Goal: Task Accomplishment & Management: Manage account settings

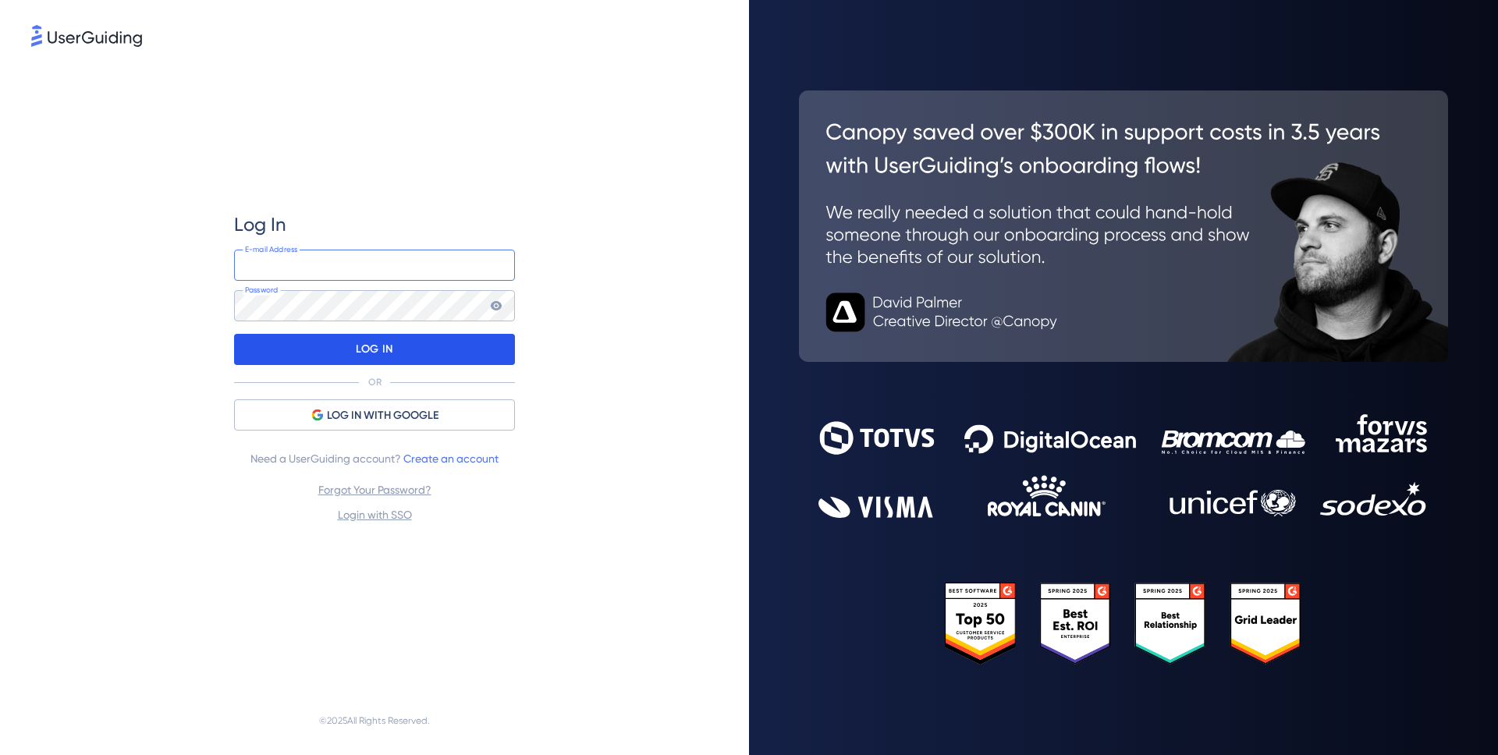
type input "[EMAIL_ADDRESS][DOMAIN_NAME]"
click at [384, 353] on p "LOG IN" at bounding box center [374, 349] width 37 height 25
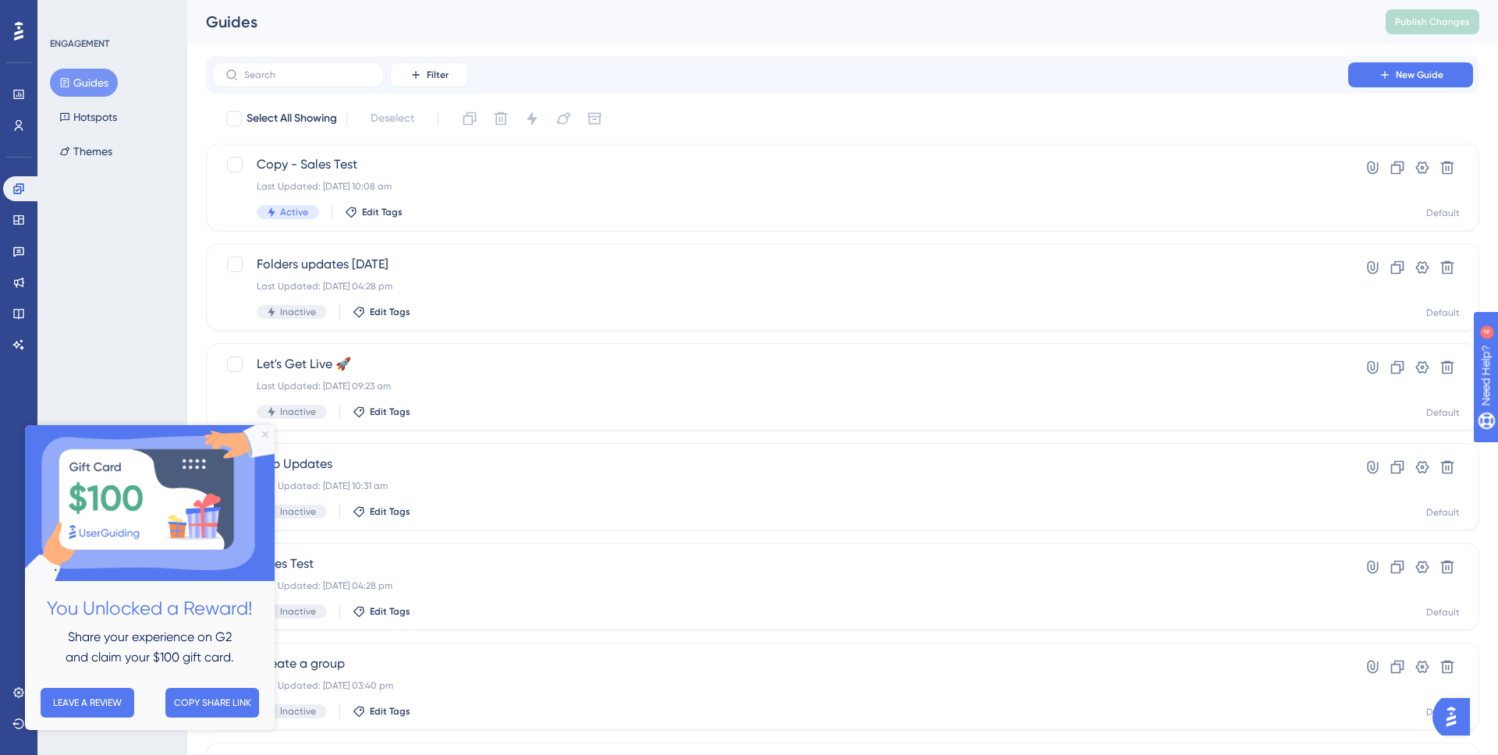
click at [267, 436] on icon "Close Preview" at bounding box center [265, 434] width 6 height 6
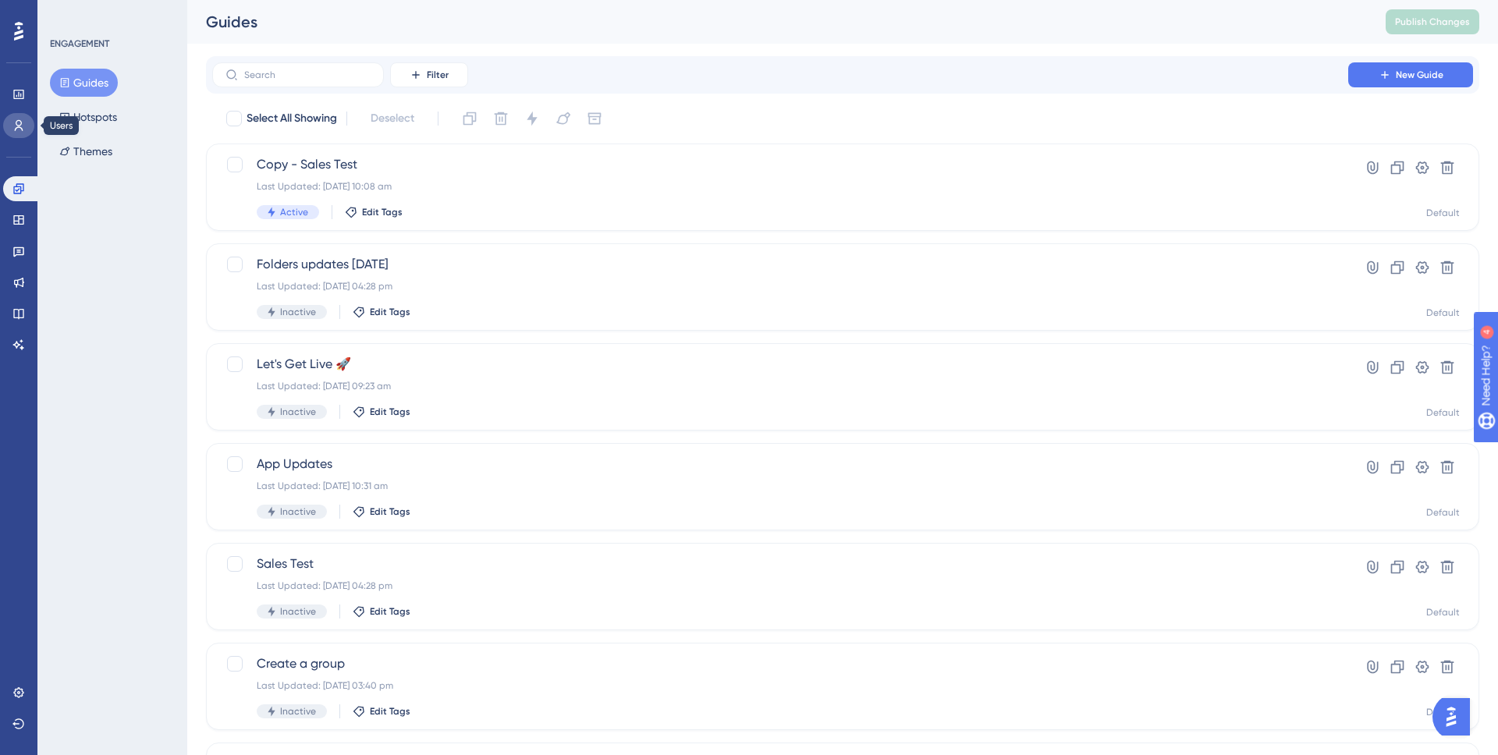
click at [13, 119] on icon at bounding box center [18, 125] width 12 height 12
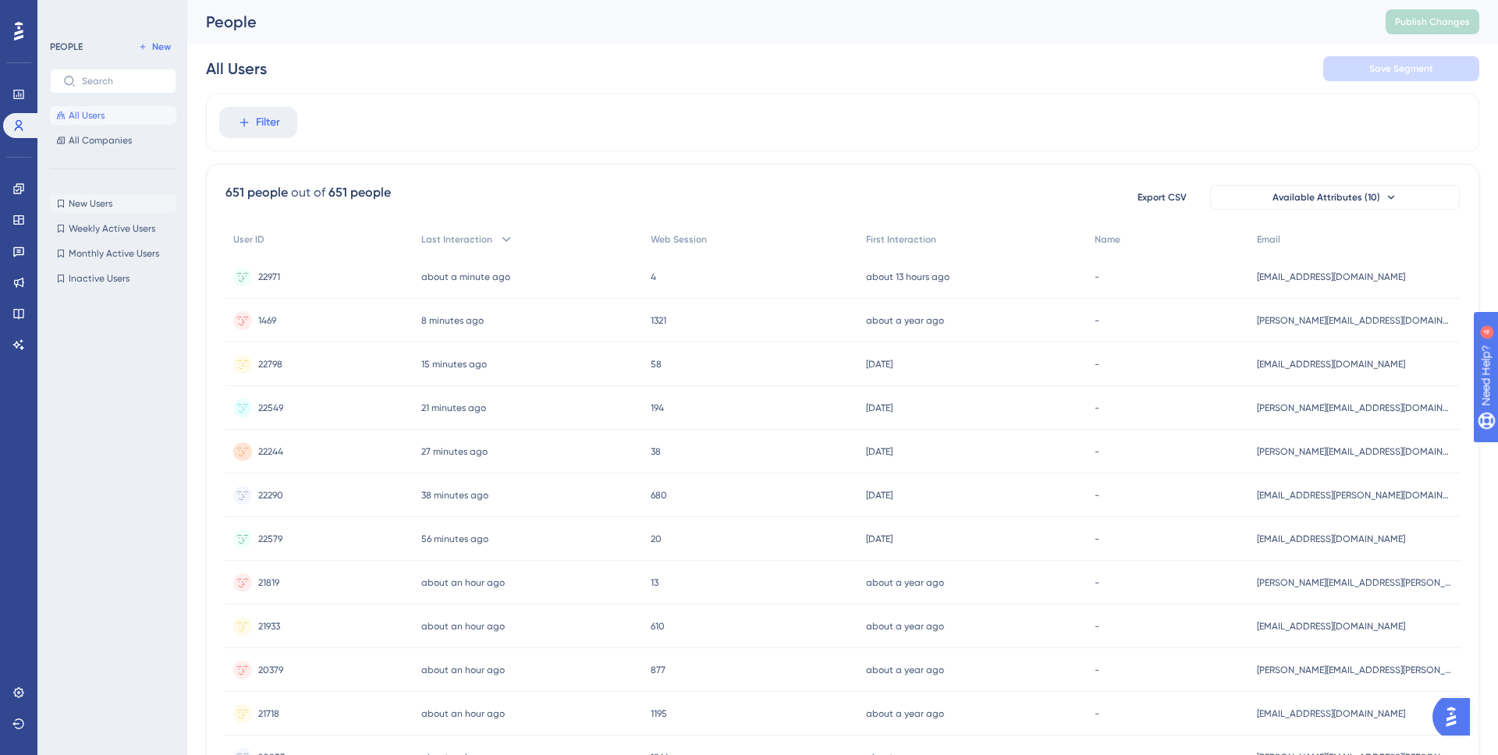
click at [89, 204] on span "New Users" at bounding box center [91, 203] width 44 height 12
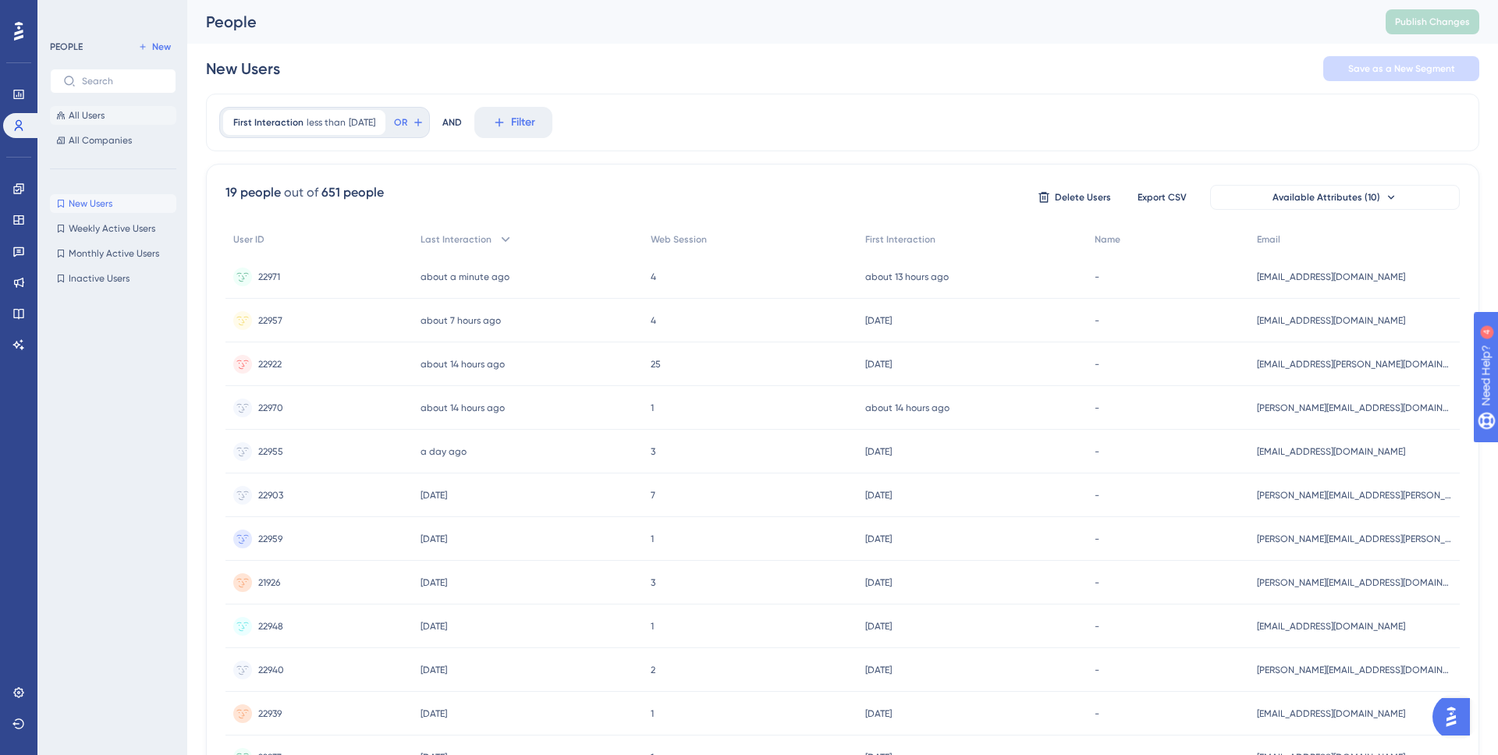
click at [85, 115] on span "All Users" at bounding box center [87, 115] width 36 height 12
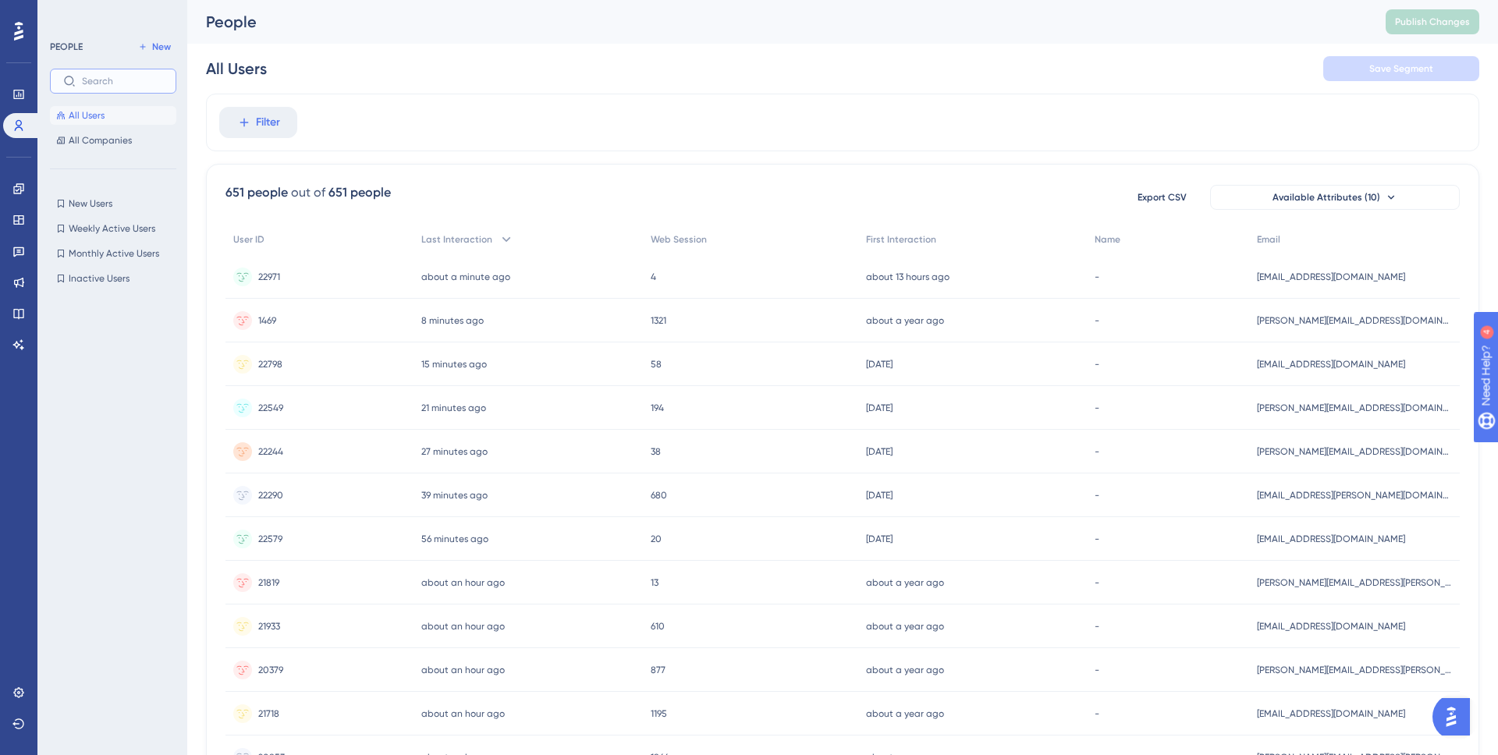
click at [108, 81] on input "text" at bounding box center [122, 81] width 81 height 11
paste input "[PERSON_NAME][EMAIL_ADDRESS][PERSON_NAME][DOMAIN_NAME]"
type input "[PERSON_NAME][EMAIL_ADDRESS][PERSON_NAME][DOMAIN_NAME]"
click at [265, 126] on span "Filter" at bounding box center [268, 122] width 24 height 19
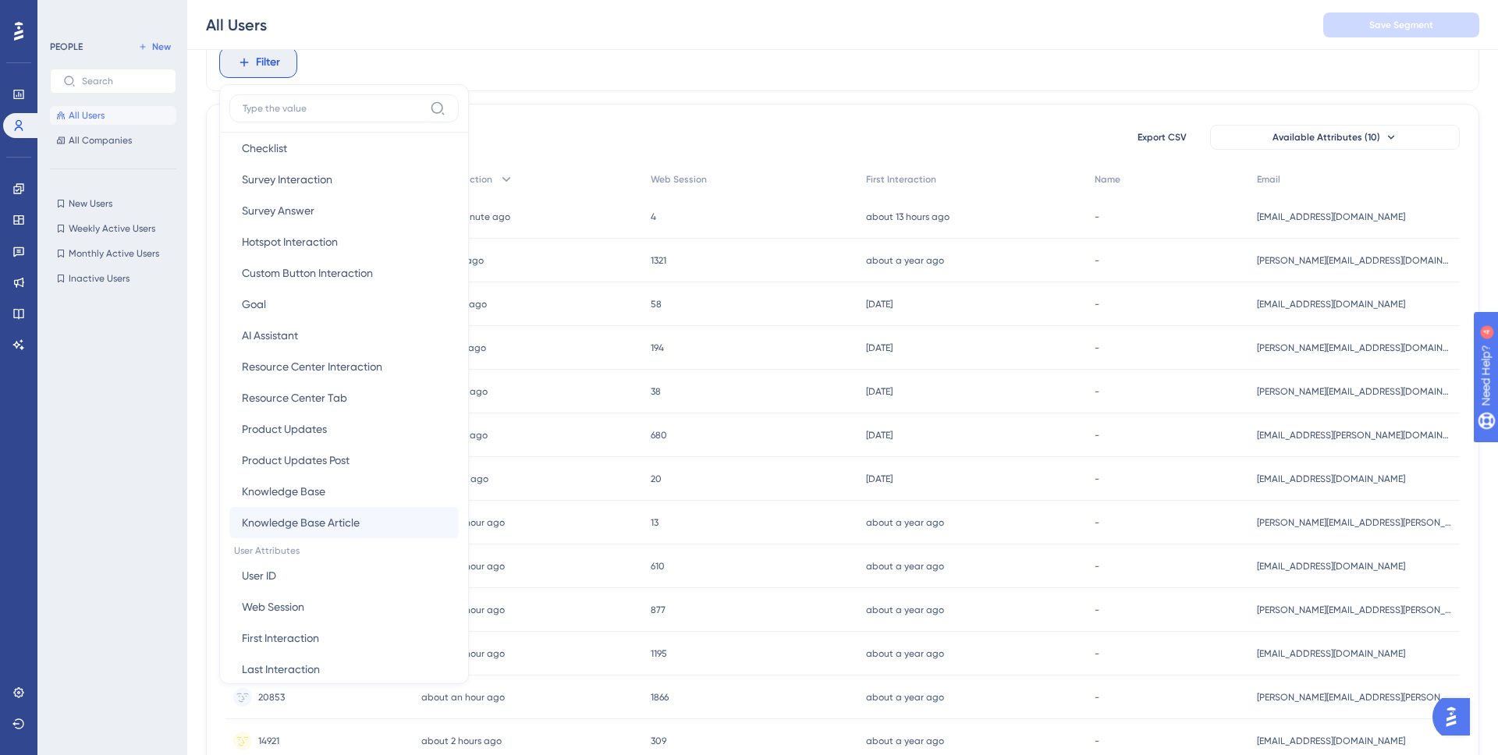
scroll to position [501, 0]
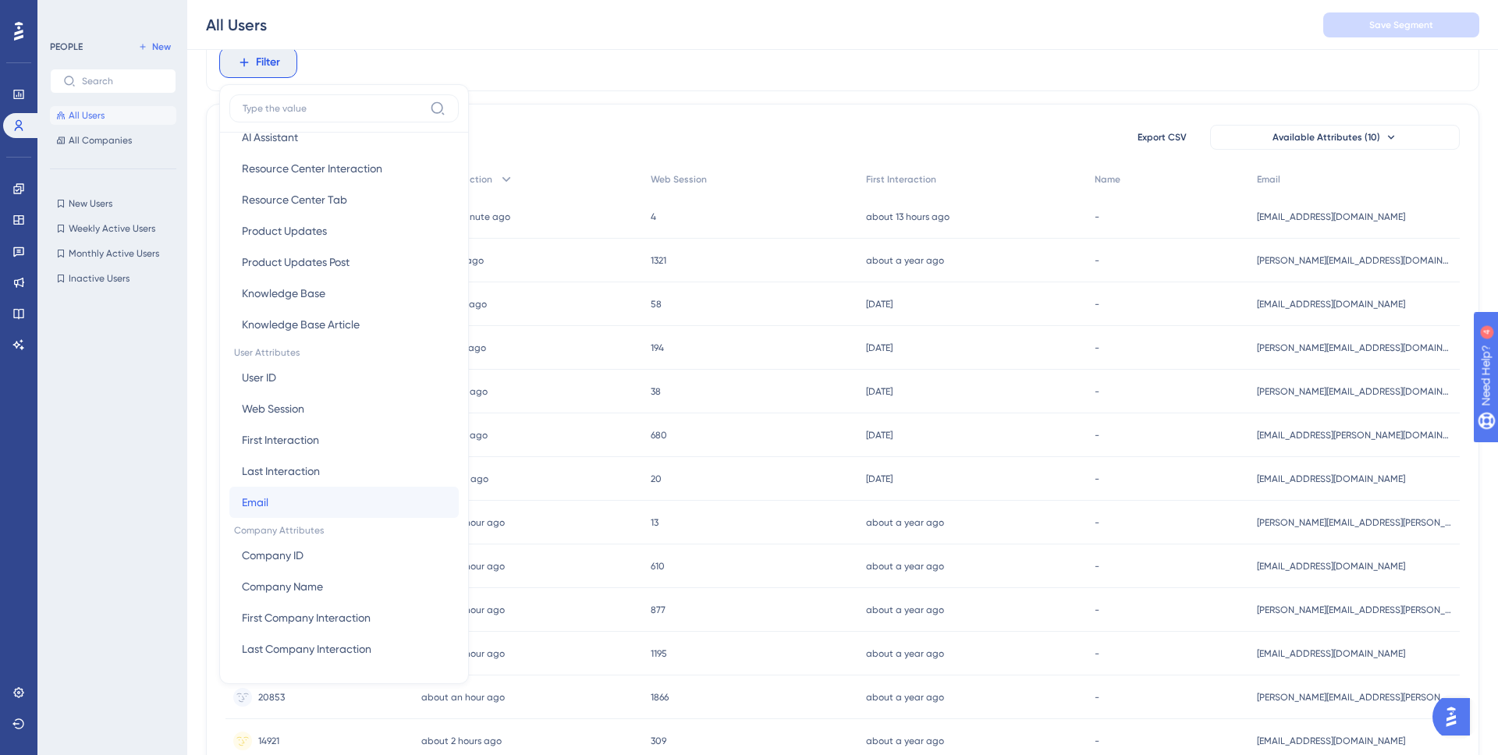
click at [280, 497] on button "Email Email" at bounding box center [343, 502] width 229 height 31
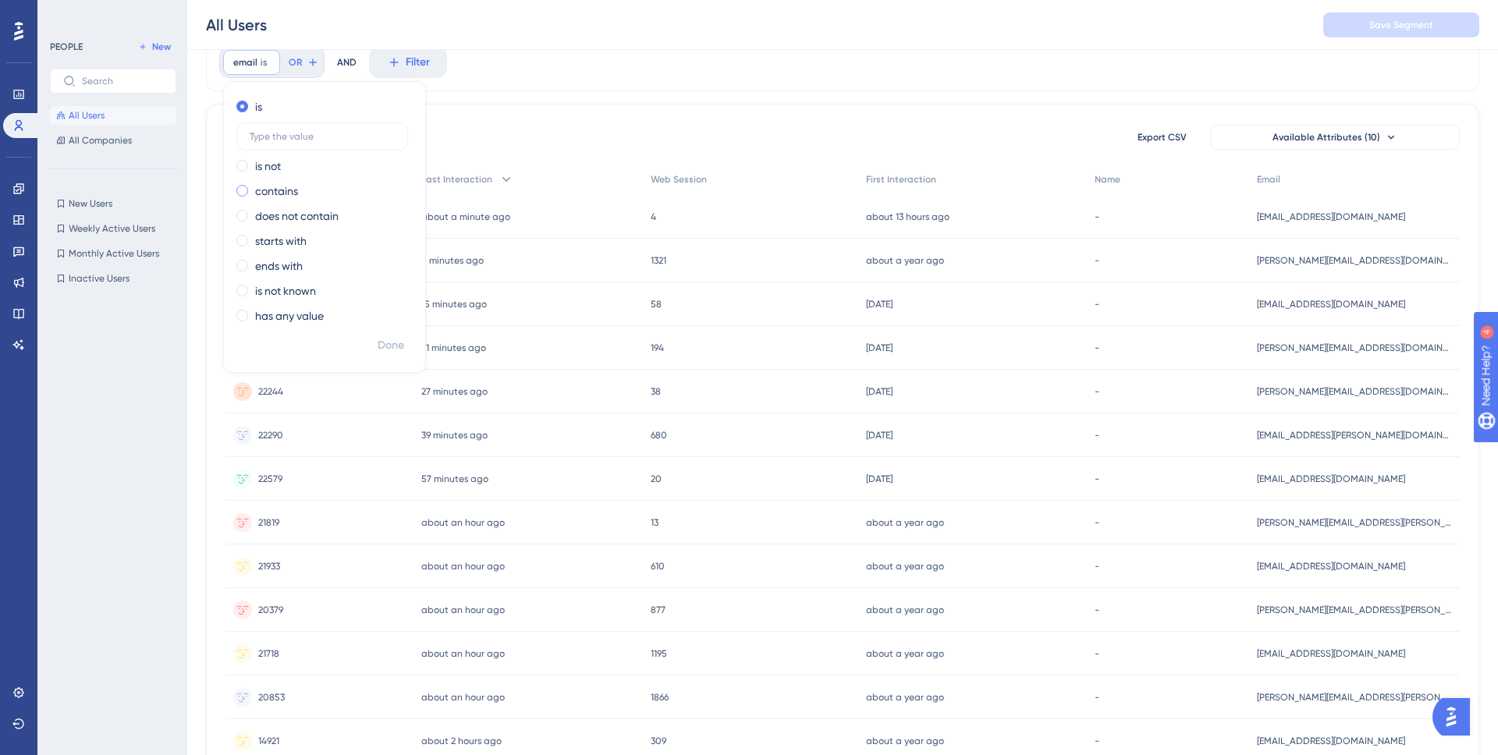
click at [242, 193] on span at bounding box center [242, 191] width 12 height 12
click at [253, 187] on input "radio" at bounding box center [253, 187] width 0 height 0
click at [282, 175] on label at bounding box center [322, 186] width 172 height 28
click at [282, 181] on input "text" at bounding box center [322, 186] width 145 height 11
paste input "[PERSON_NAME][EMAIL_ADDRESS][PERSON_NAME][DOMAIN_NAME]"
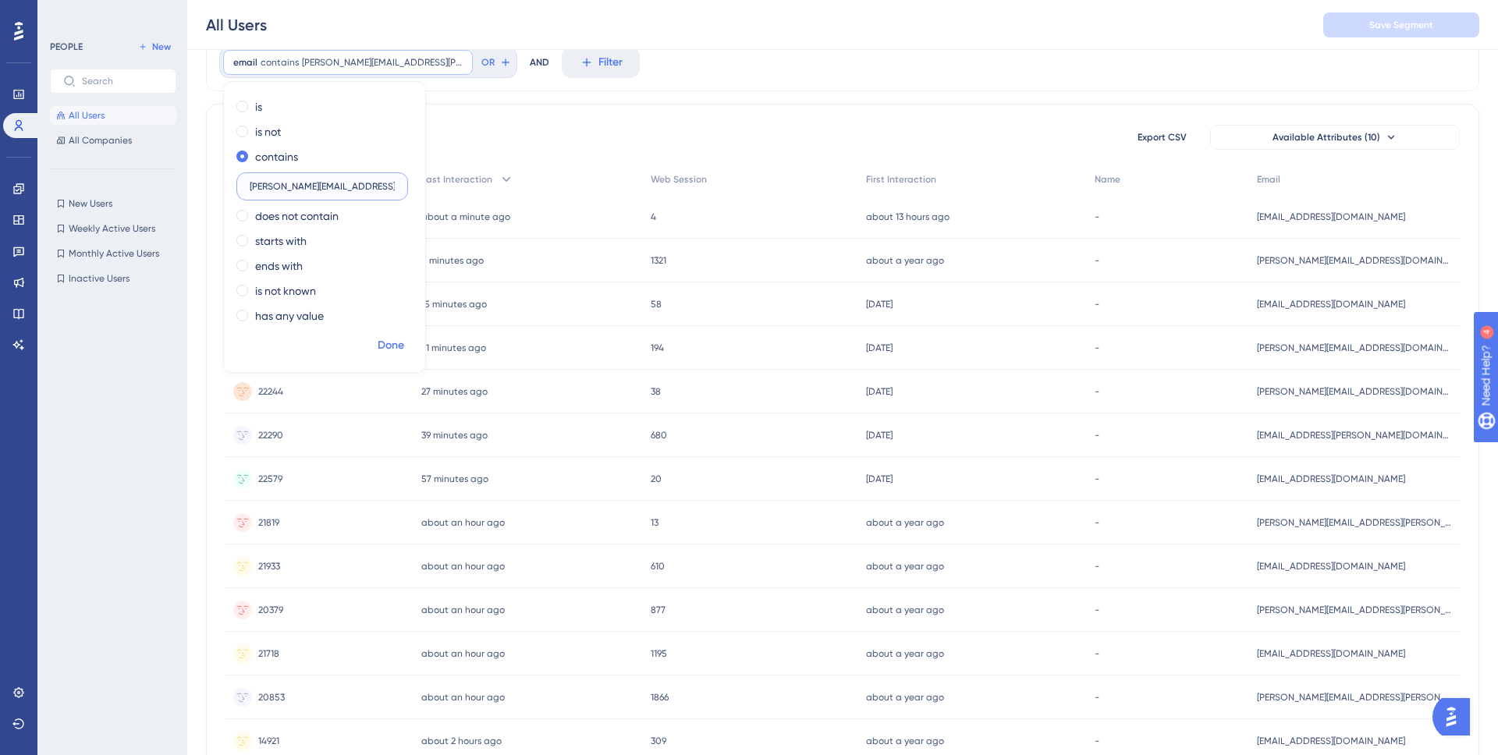
type input "[PERSON_NAME][EMAIL_ADDRESS][PERSON_NAME][DOMAIN_NAME]"
click at [393, 347] on span "Done" at bounding box center [391, 345] width 27 height 19
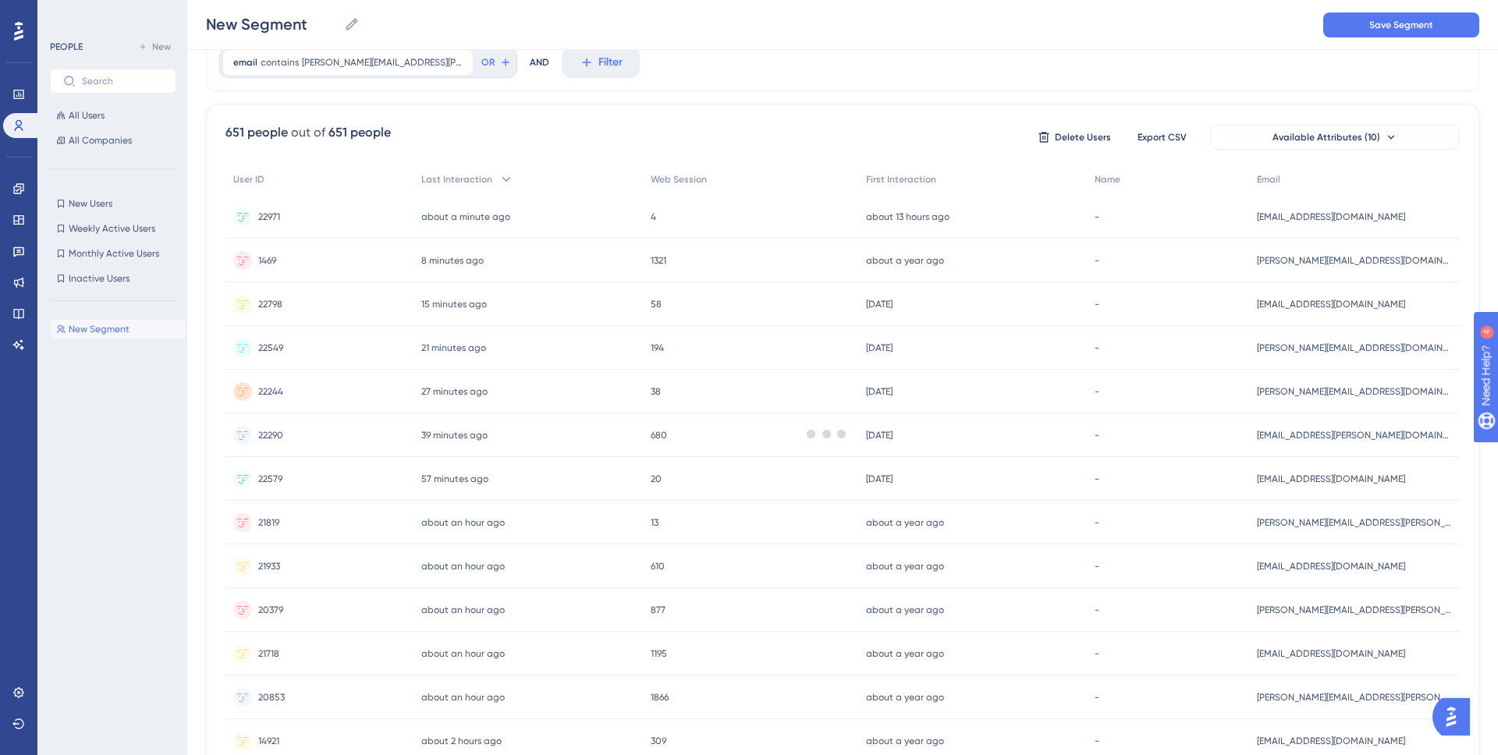
scroll to position [0, 0]
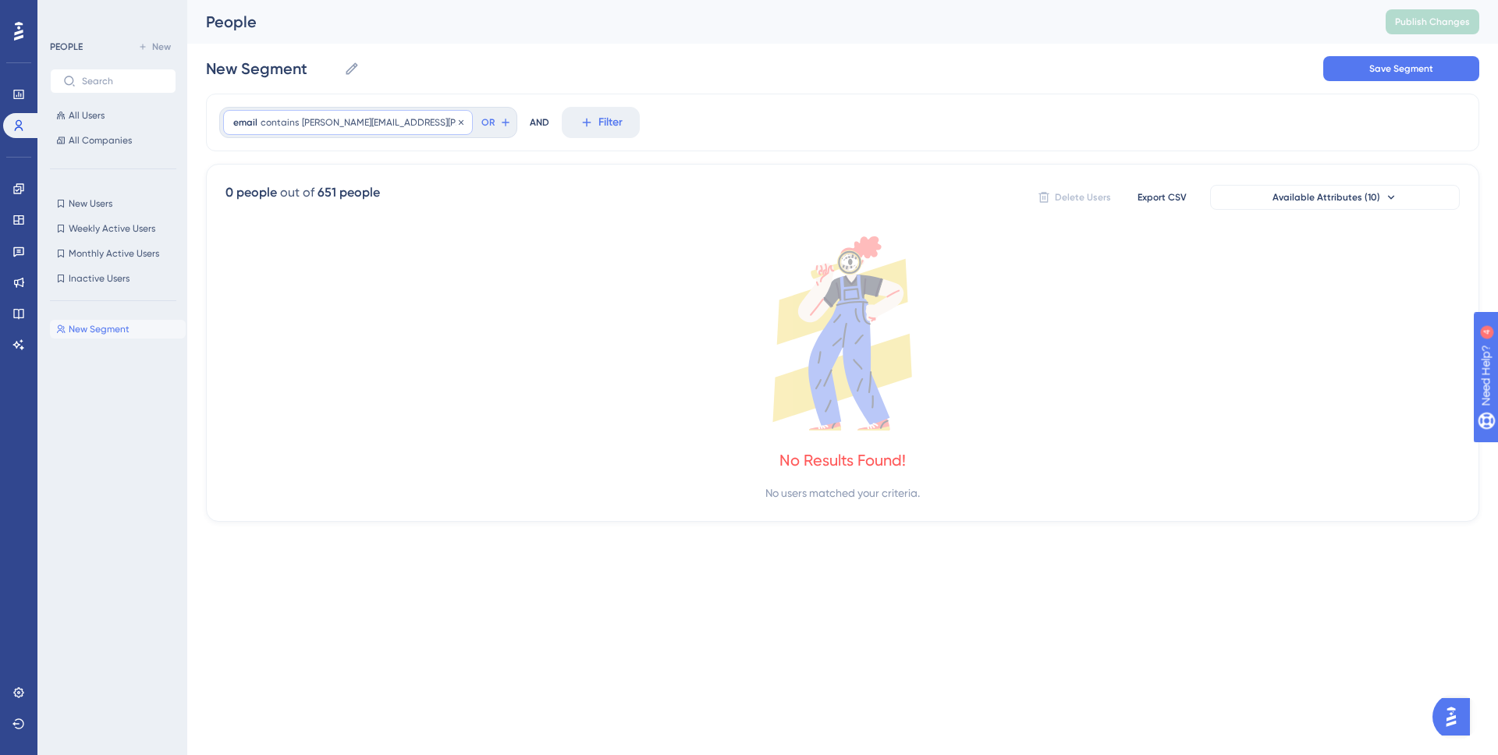
click at [310, 126] on span "[PERSON_NAME][EMAIL_ADDRESS][PERSON_NAME][DOMAIN_NAME]" at bounding box center [382, 122] width 161 height 12
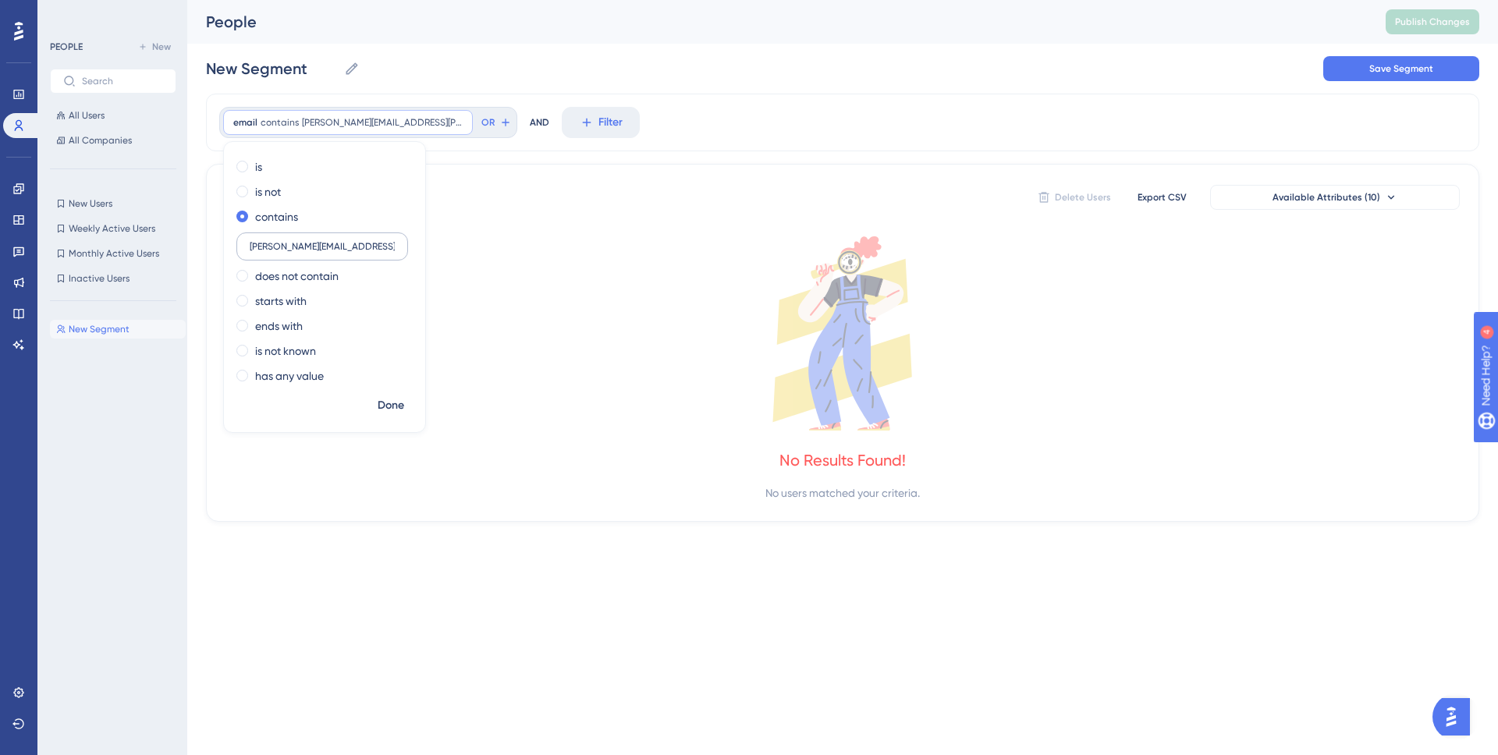
click at [366, 248] on input "[PERSON_NAME][EMAIL_ADDRESS][PERSON_NAME][DOMAIN_NAME]" at bounding box center [322, 246] width 145 height 11
type input "[PERSON_NAME][EMAIL_ADDRESS][PERSON_NAME]"
click at [387, 412] on span "Done" at bounding box center [391, 405] width 27 height 19
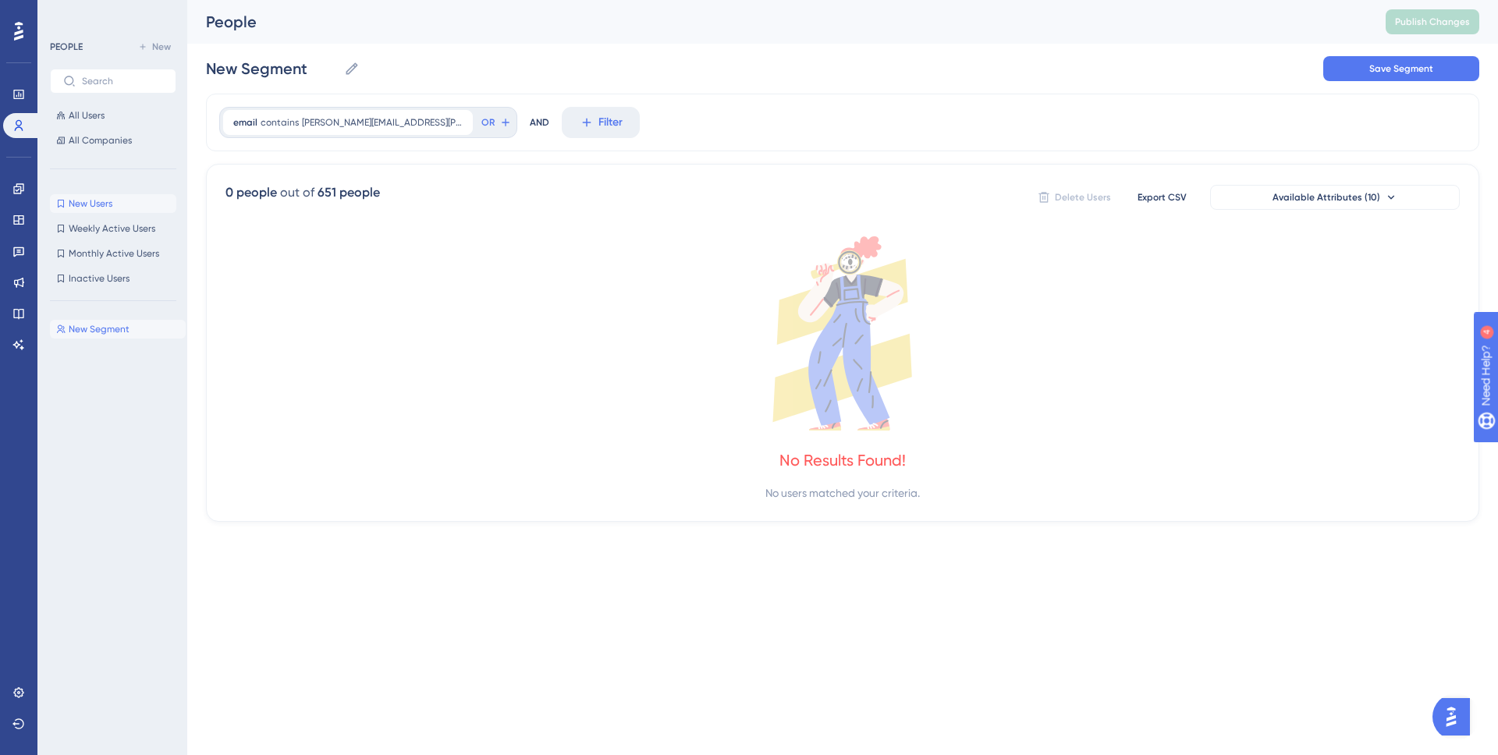
click at [113, 201] on button "New Users New Users" at bounding box center [113, 203] width 126 height 19
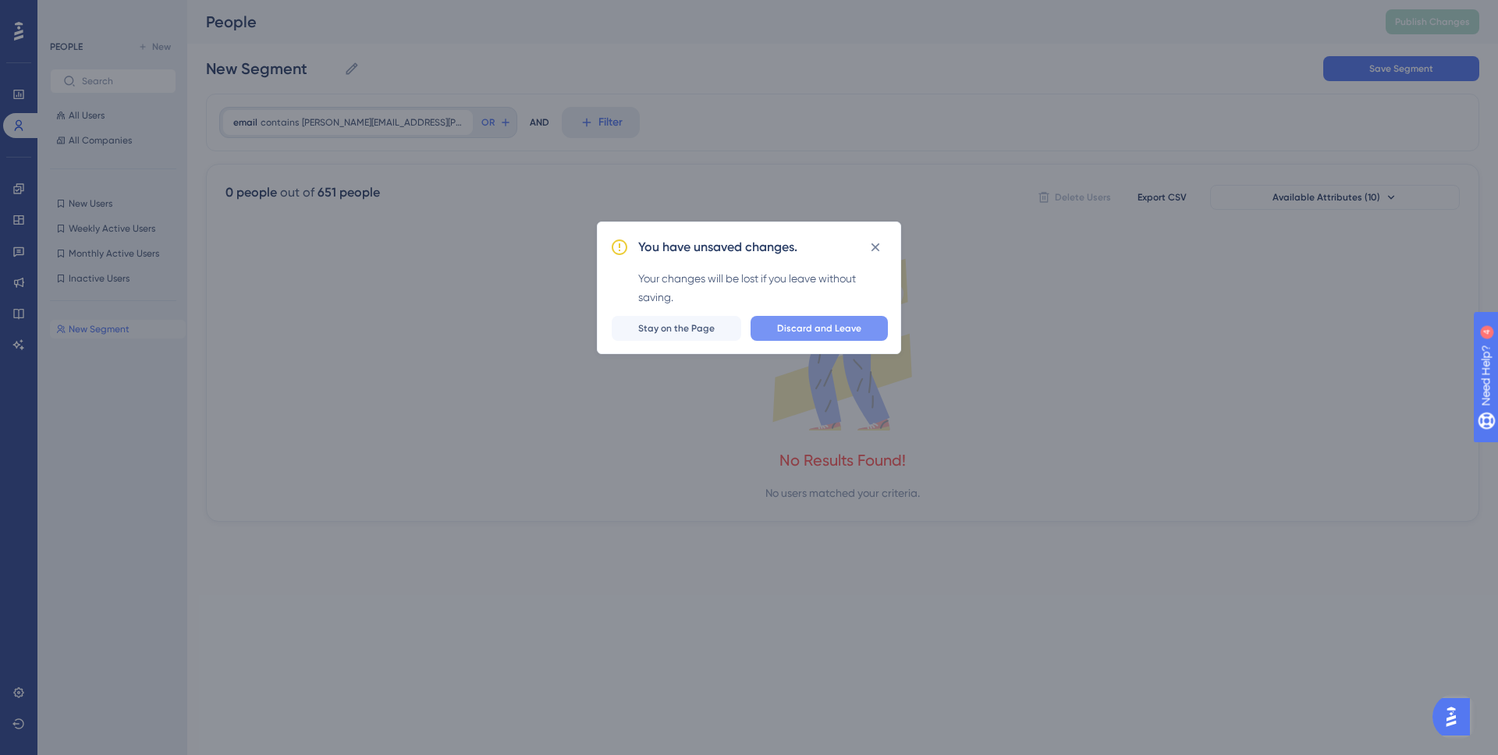
click at [761, 330] on button "Discard and Leave" at bounding box center [819, 328] width 137 height 25
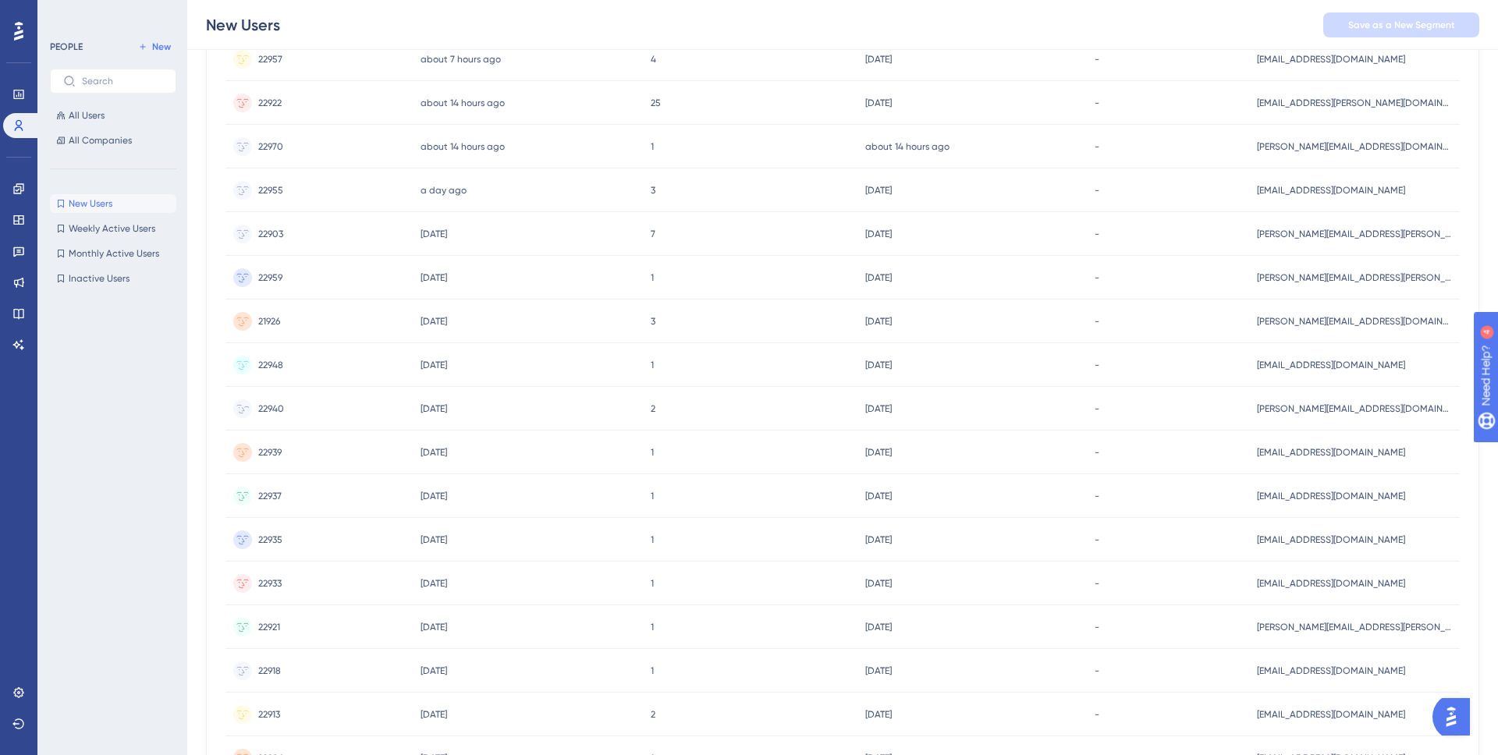
scroll to position [256, 0]
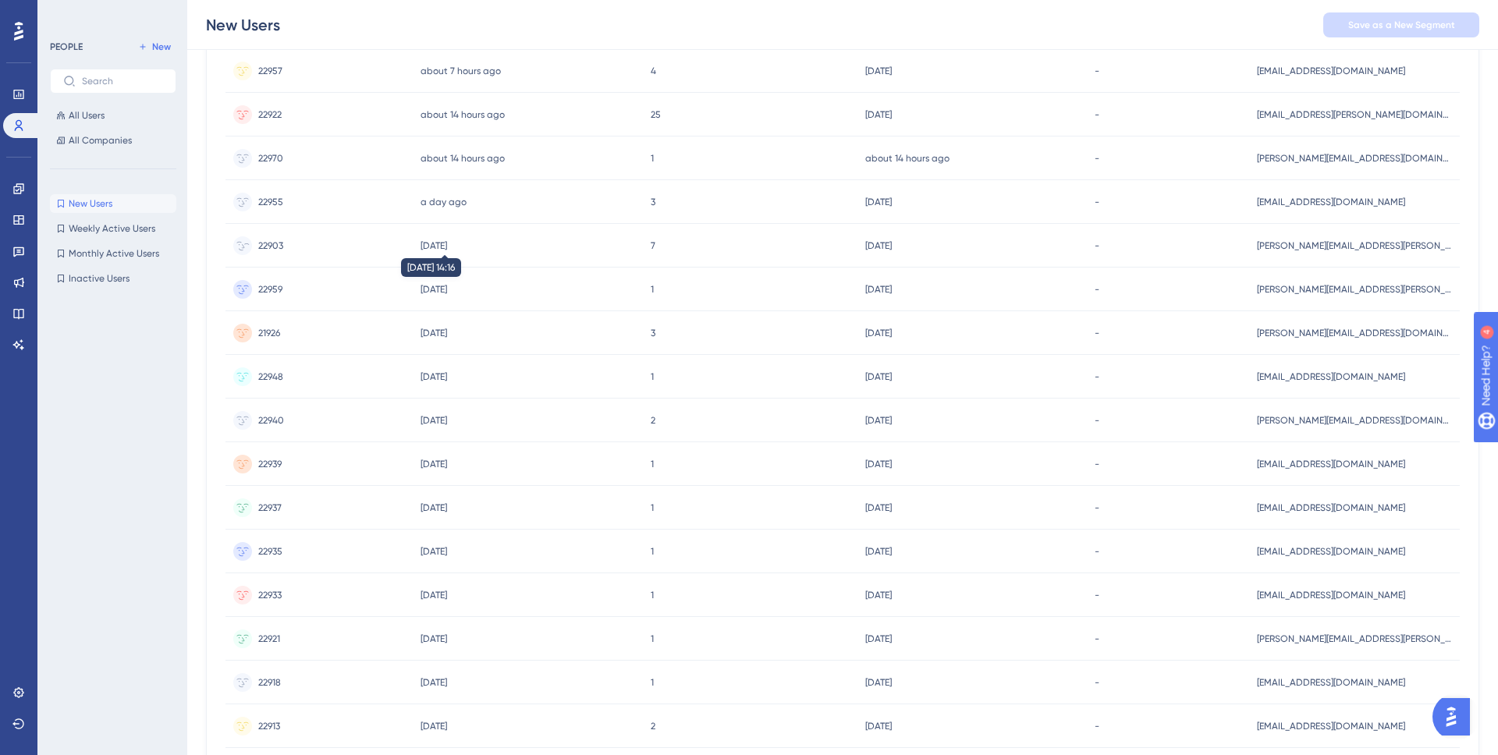
click at [446, 248] on time "[DATE]" at bounding box center [434, 245] width 27 height 11
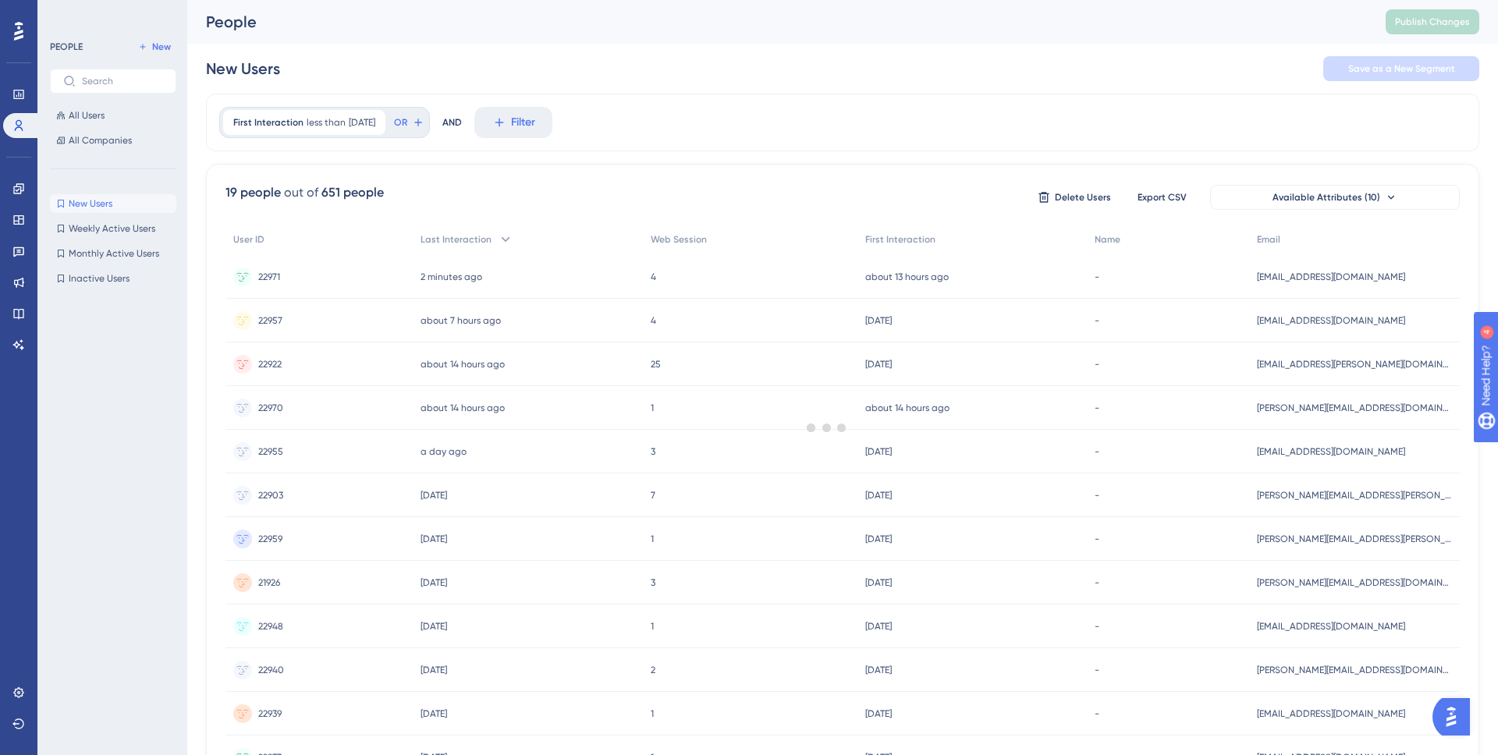
scroll to position [256, 0]
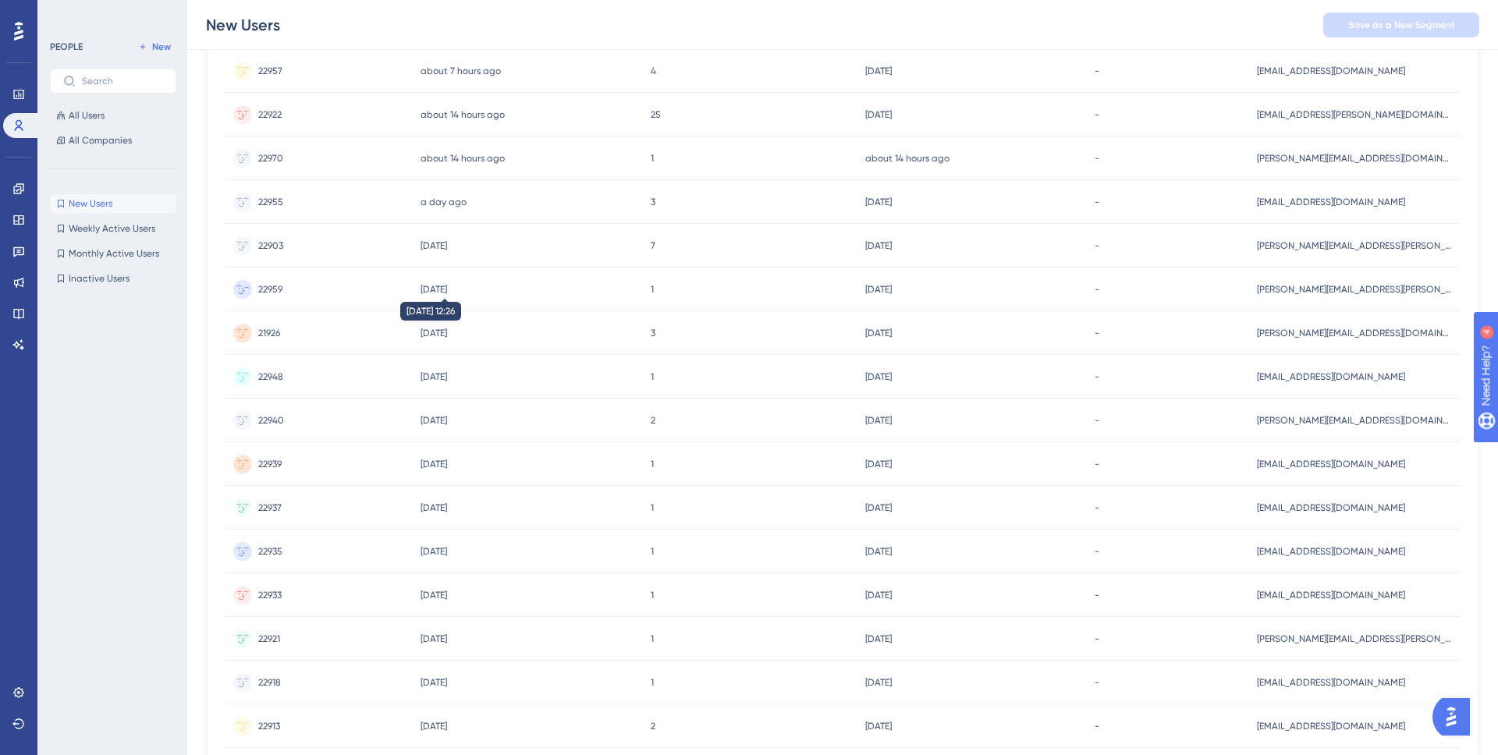
click at [445, 290] on time "[DATE]" at bounding box center [434, 289] width 27 height 11
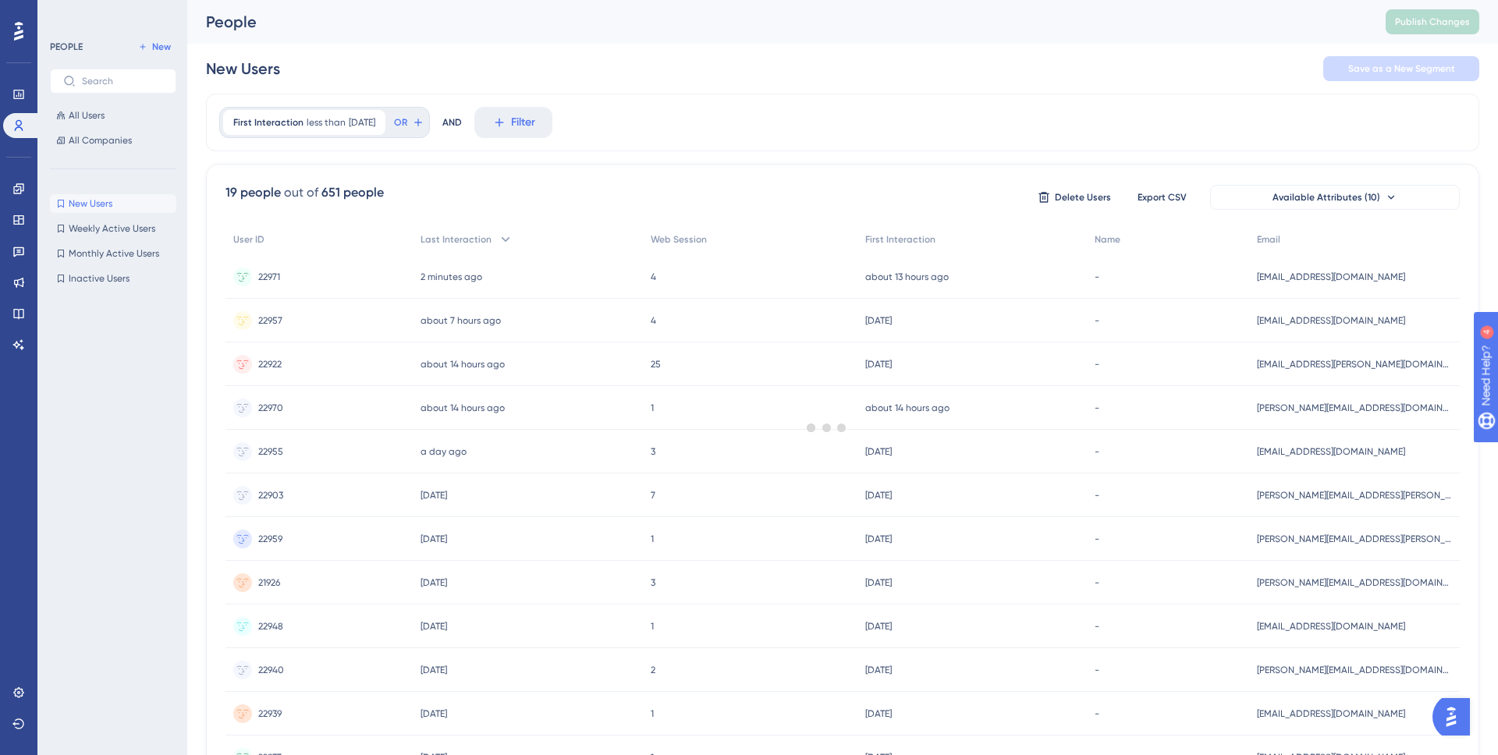
scroll to position [256, 0]
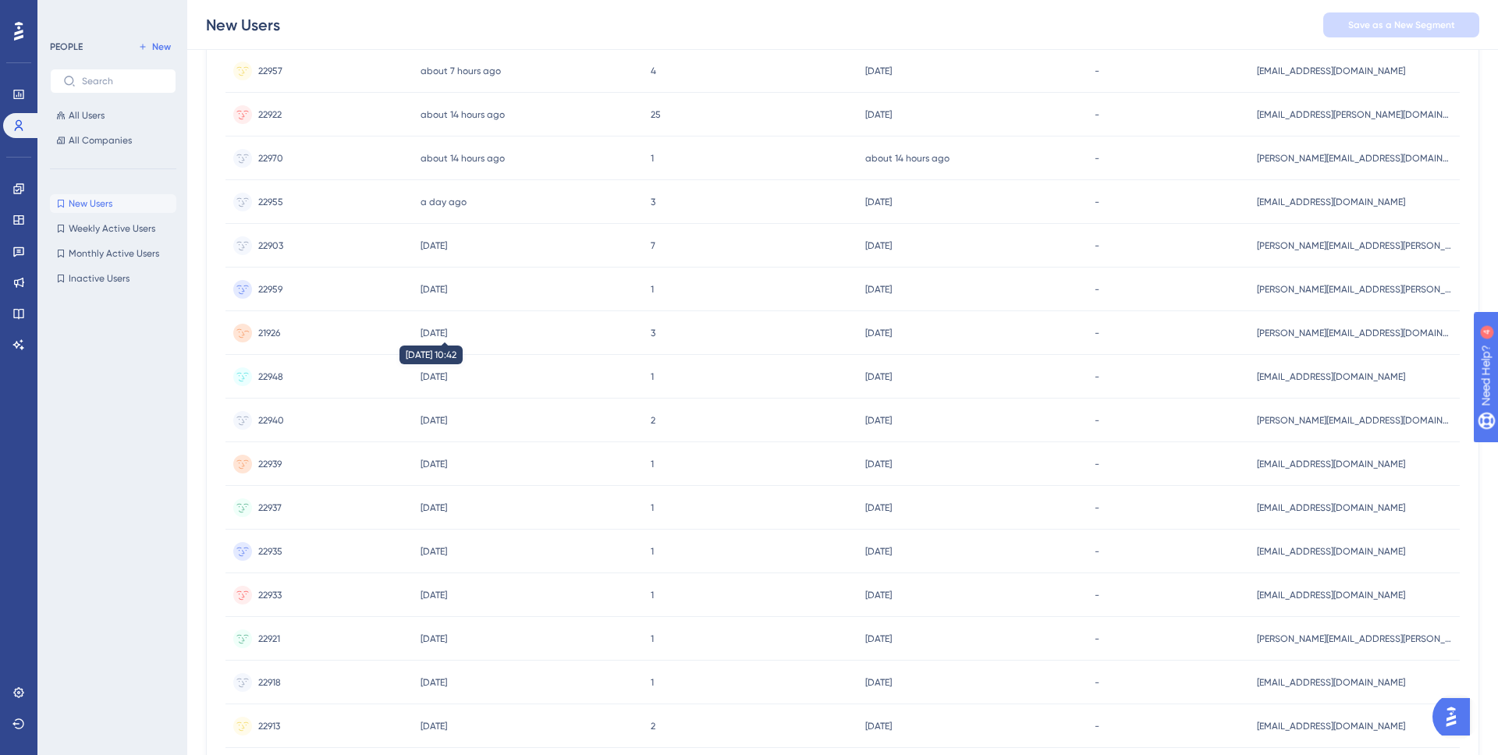
click at [447, 334] on time "[DATE]" at bounding box center [434, 333] width 27 height 11
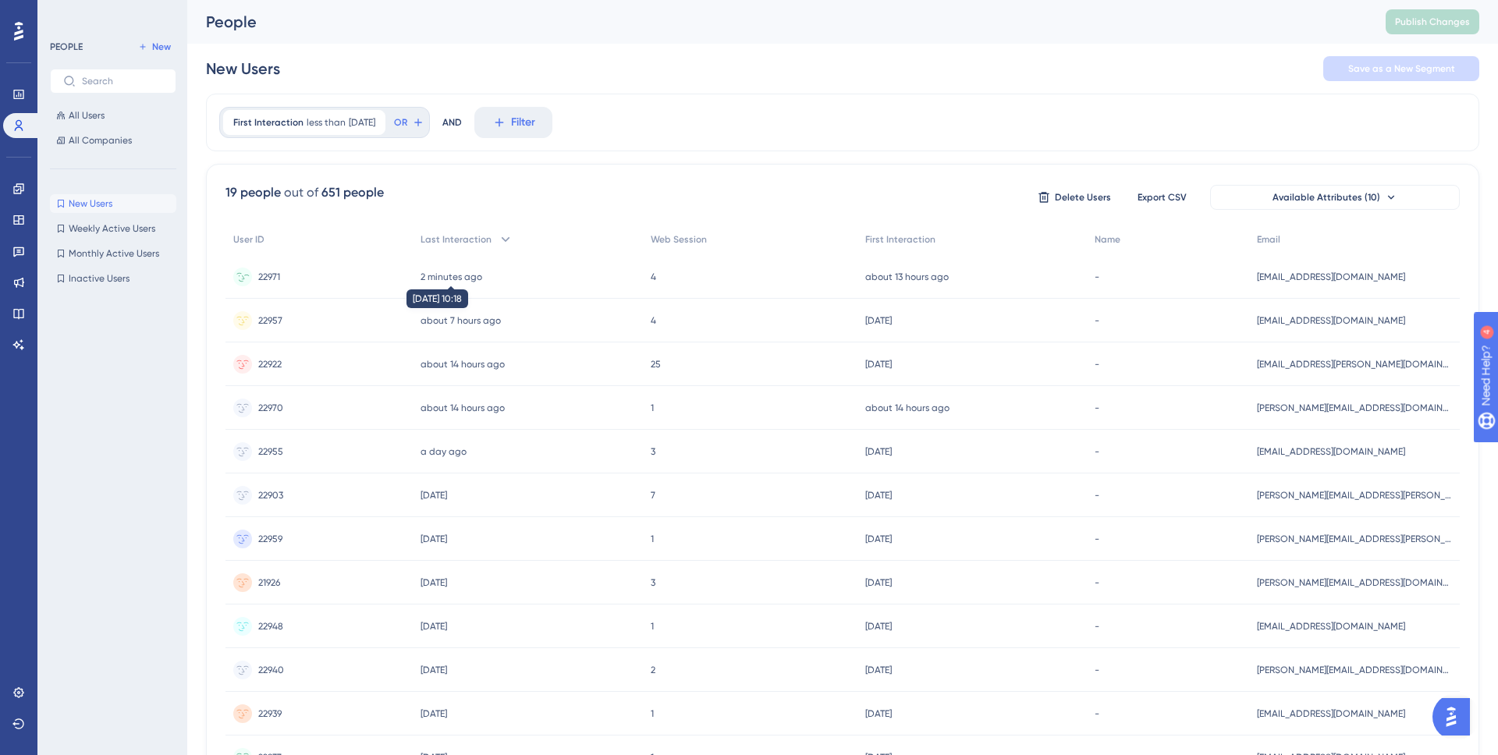
click at [475, 275] on time "2 minutes ago" at bounding box center [452, 276] width 62 height 11
click at [466, 315] on time "about 7 hours ago" at bounding box center [461, 320] width 80 height 11
click at [466, 360] on time "about 14 hours ago" at bounding box center [463, 364] width 84 height 11
click at [469, 403] on time "about 14 hours ago" at bounding box center [463, 408] width 84 height 11
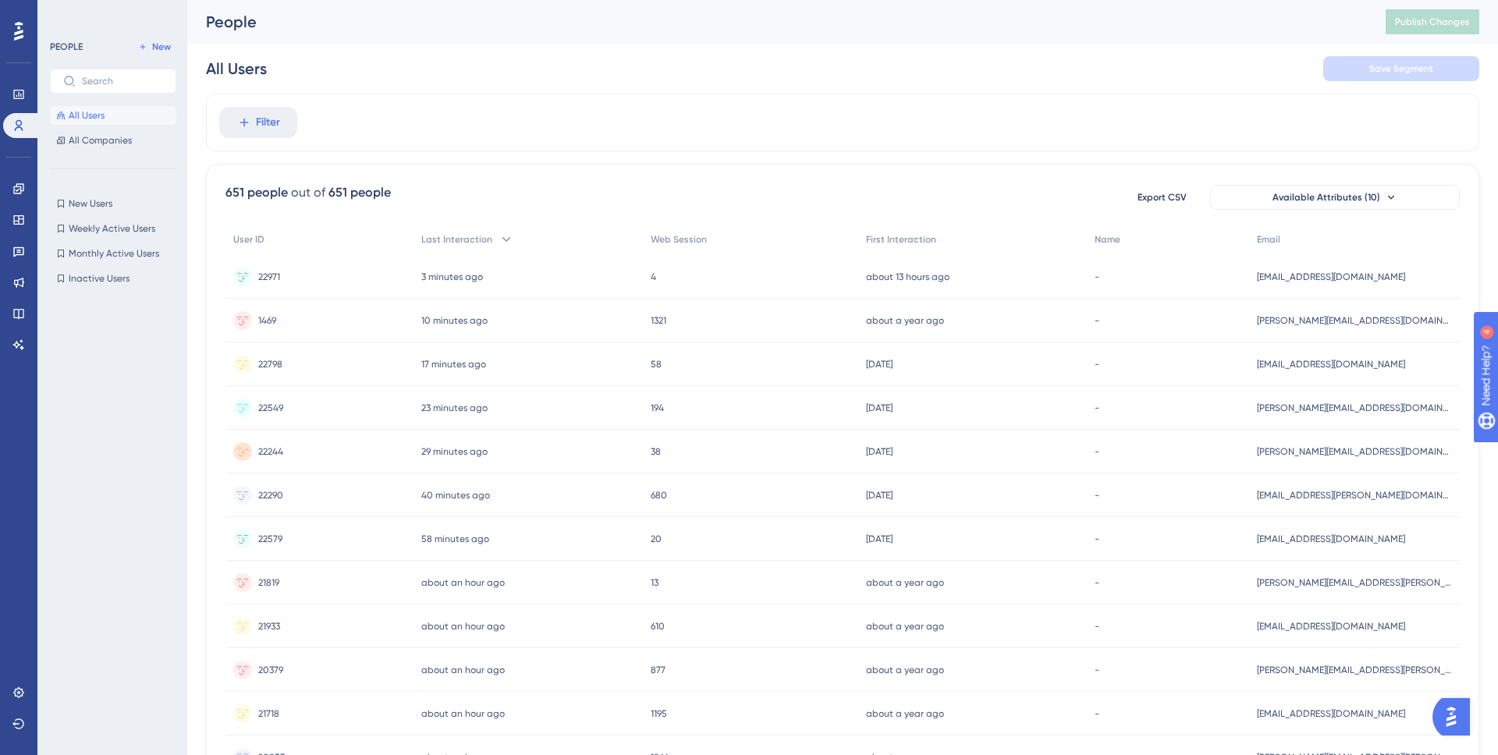
click at [268, 455] on span "22244" at bounding box center [270, 451] width 25 height 12
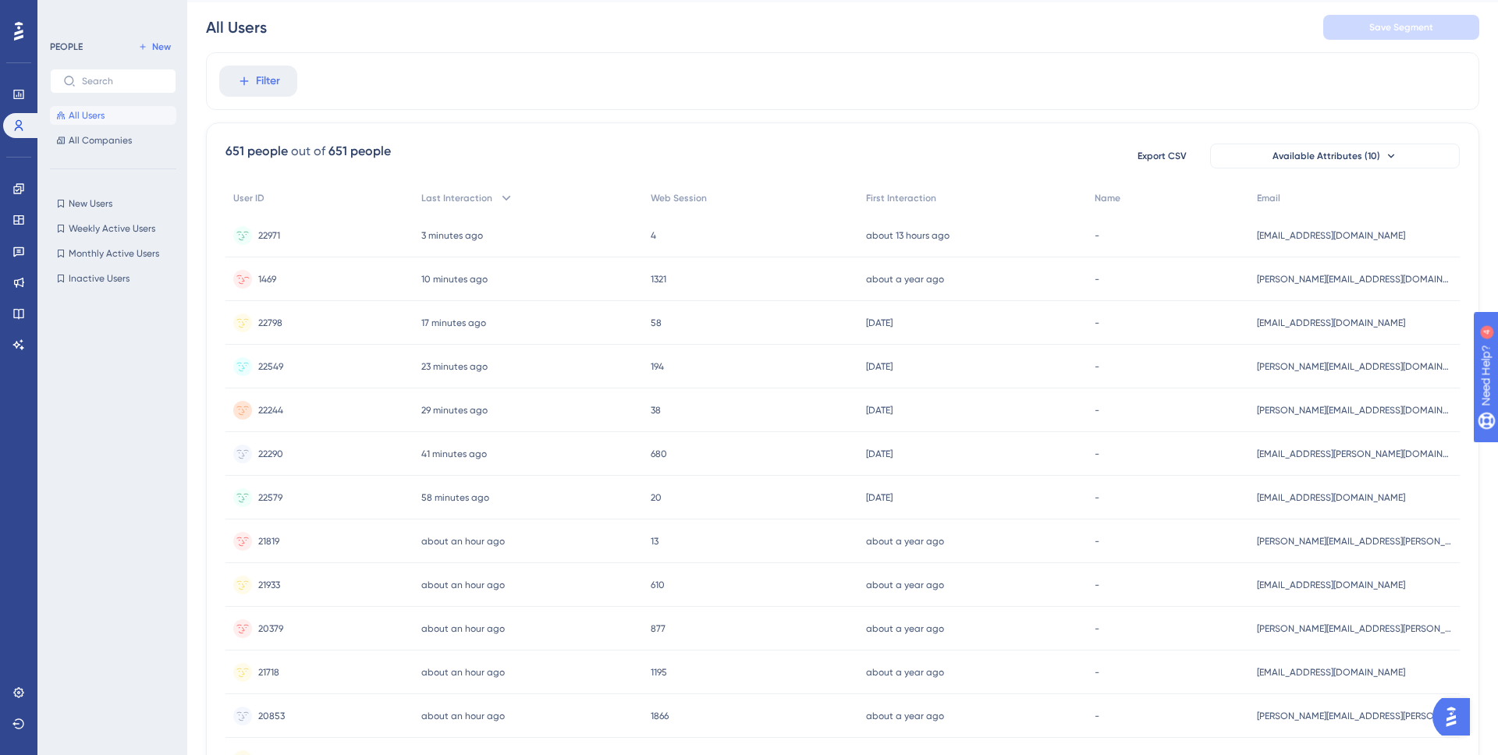
scroll to position [129, 0]
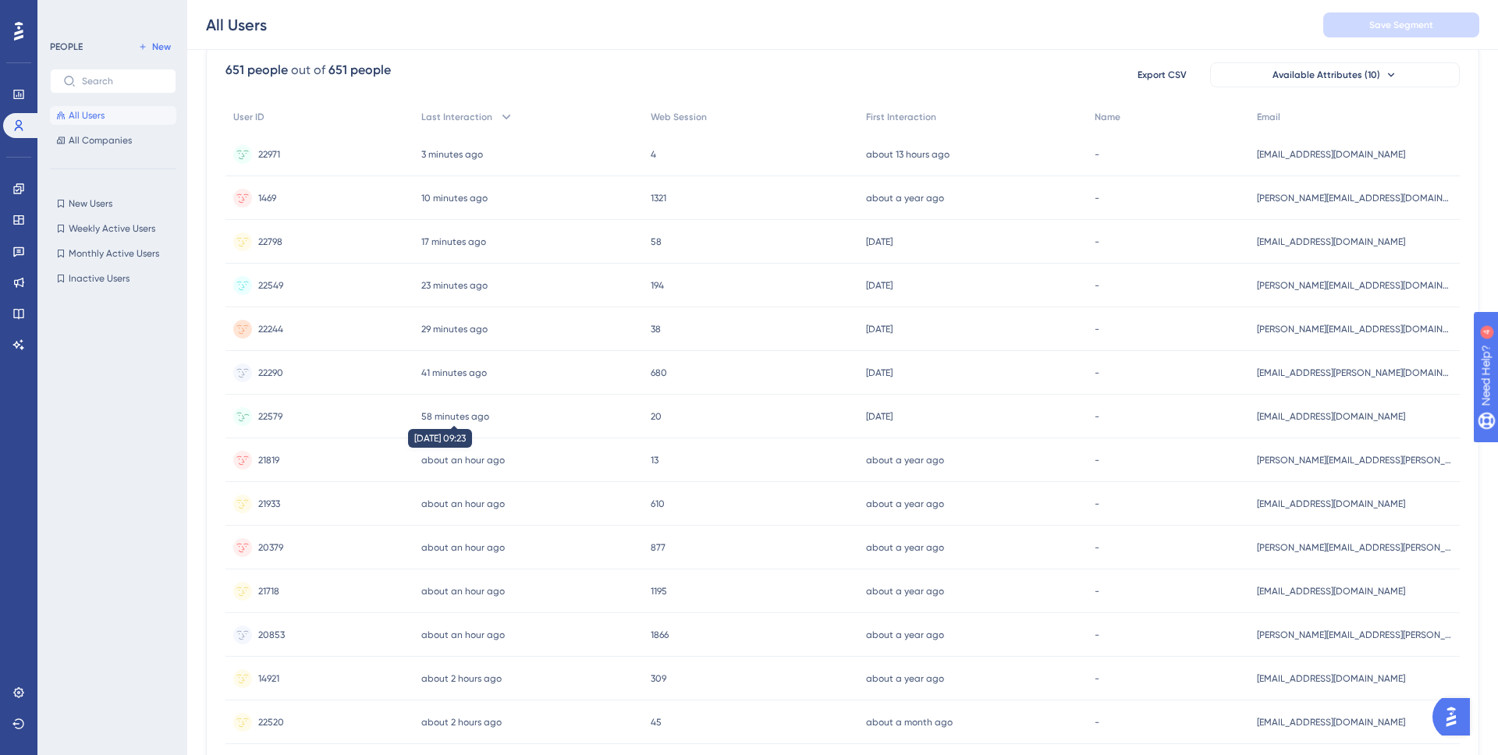
click at [463, 411] on time "58 minutes ago" at bounding box center [455, 416] width 68 height 11
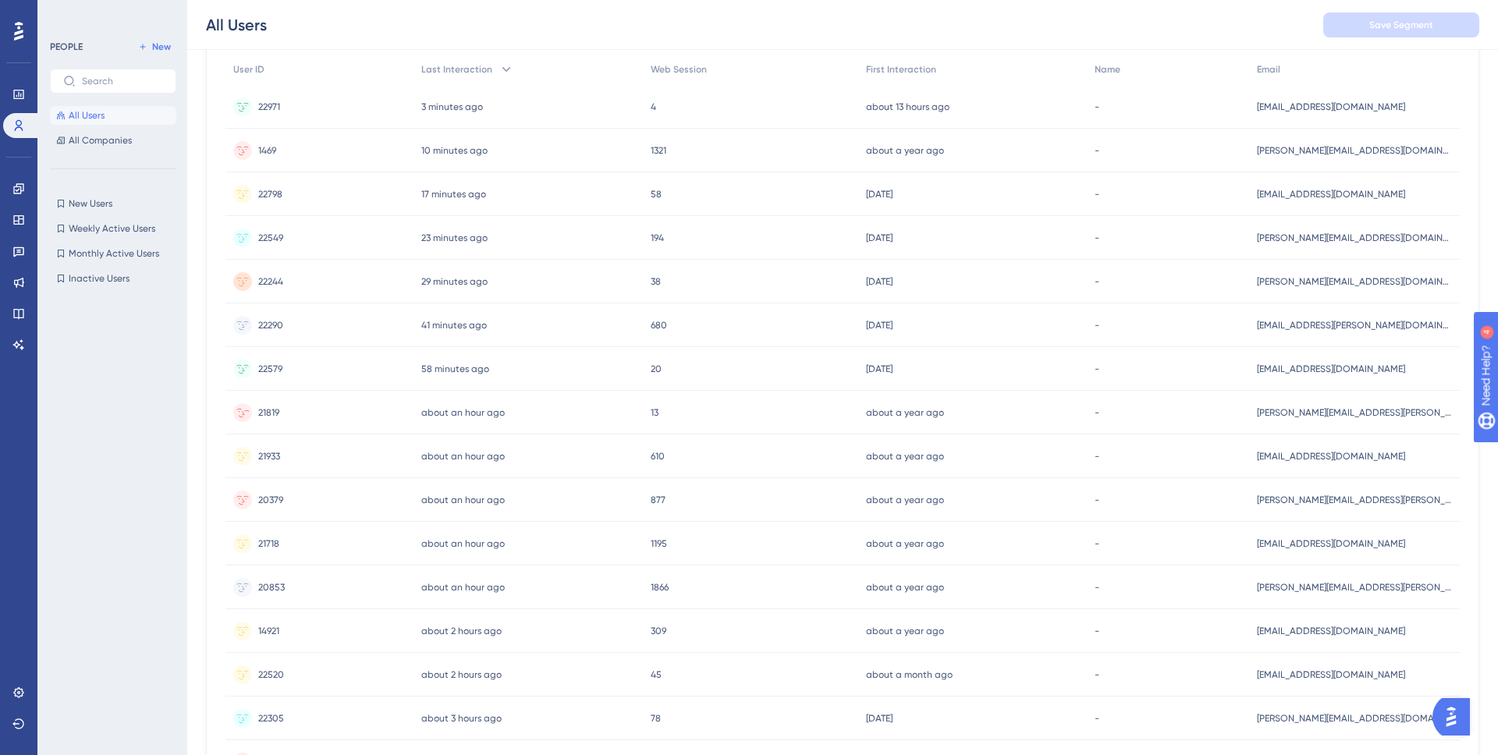
scroll to position [268, 0]
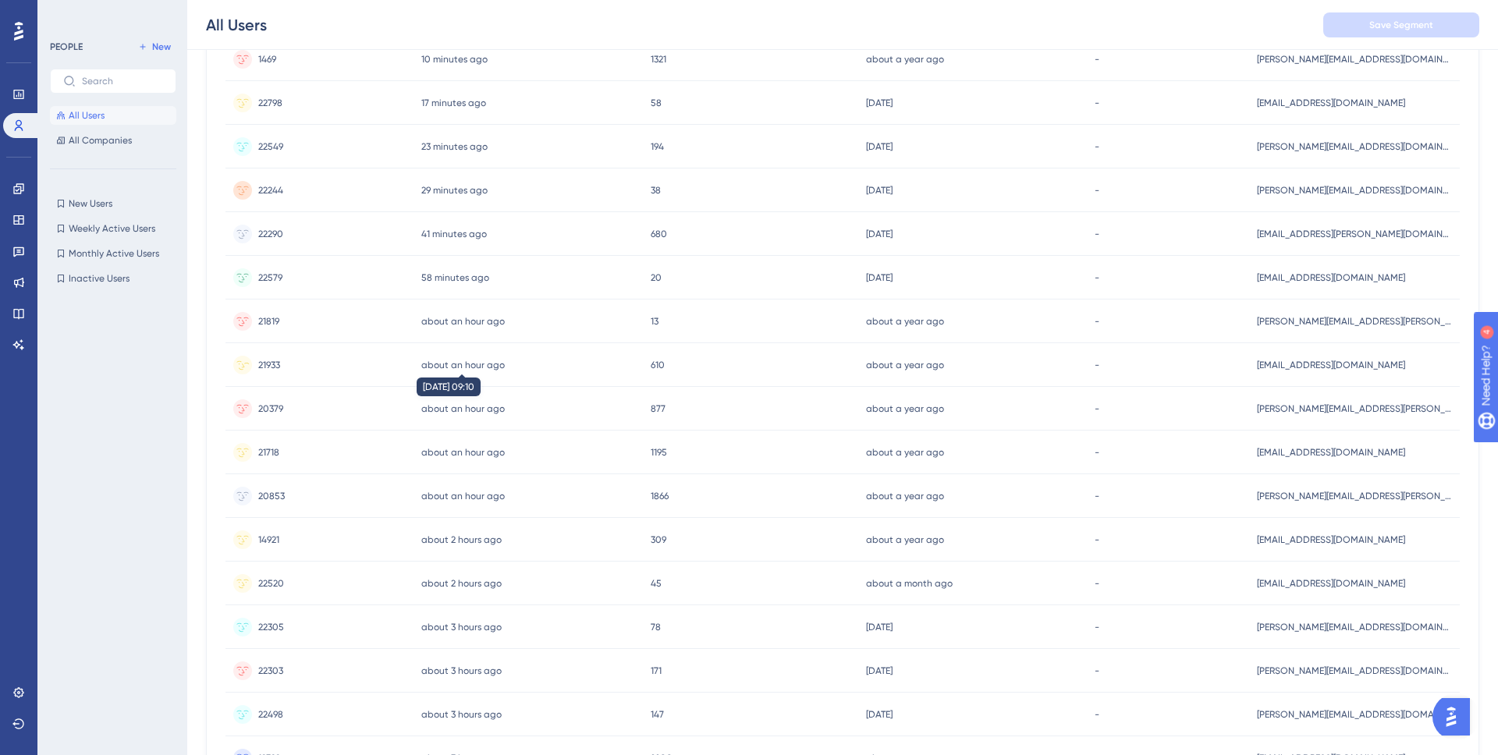
click at [462, 364] on time "about an hour ago" at bounding box center [462, 365] width 83 height 11
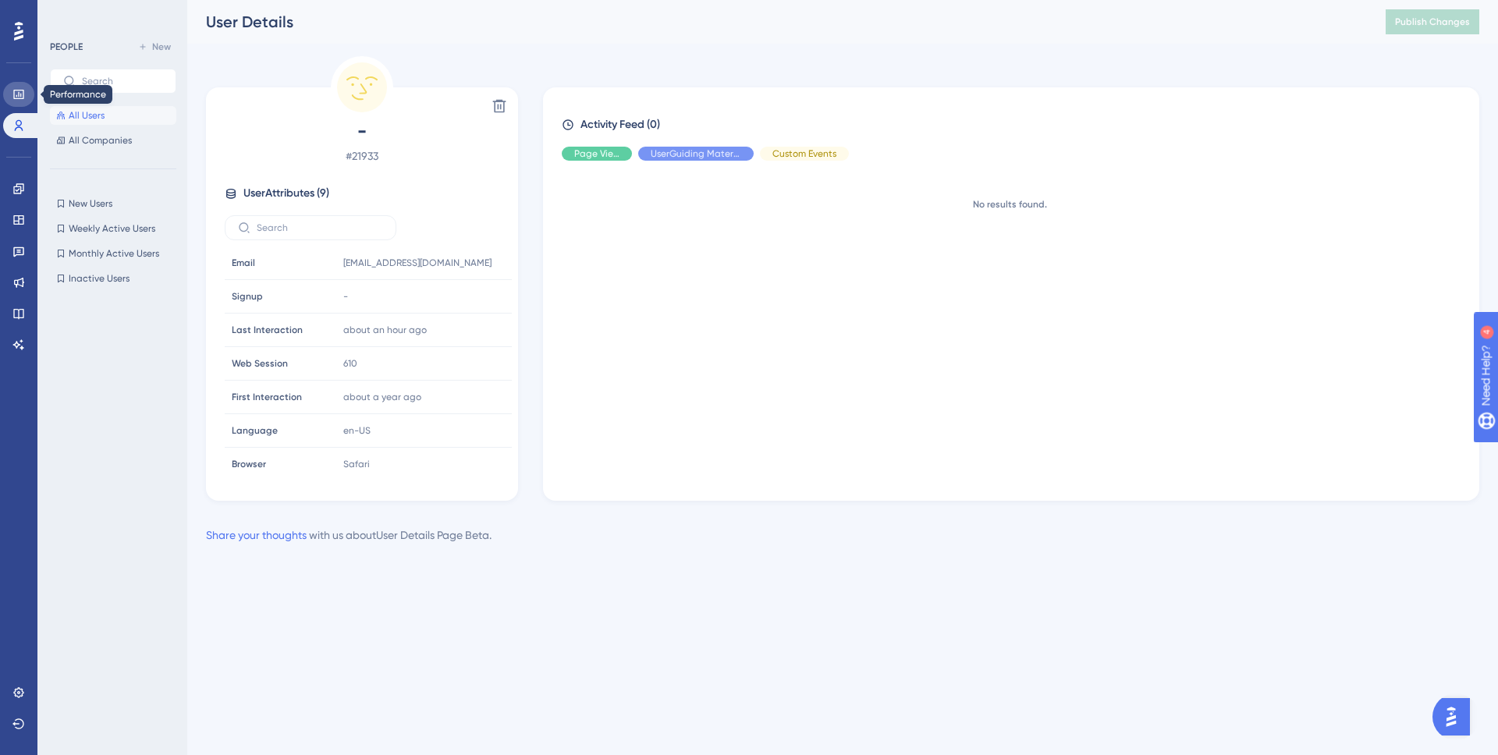
click at [17, 90] on icon at bounding box center [18, 94] width 12 height 12
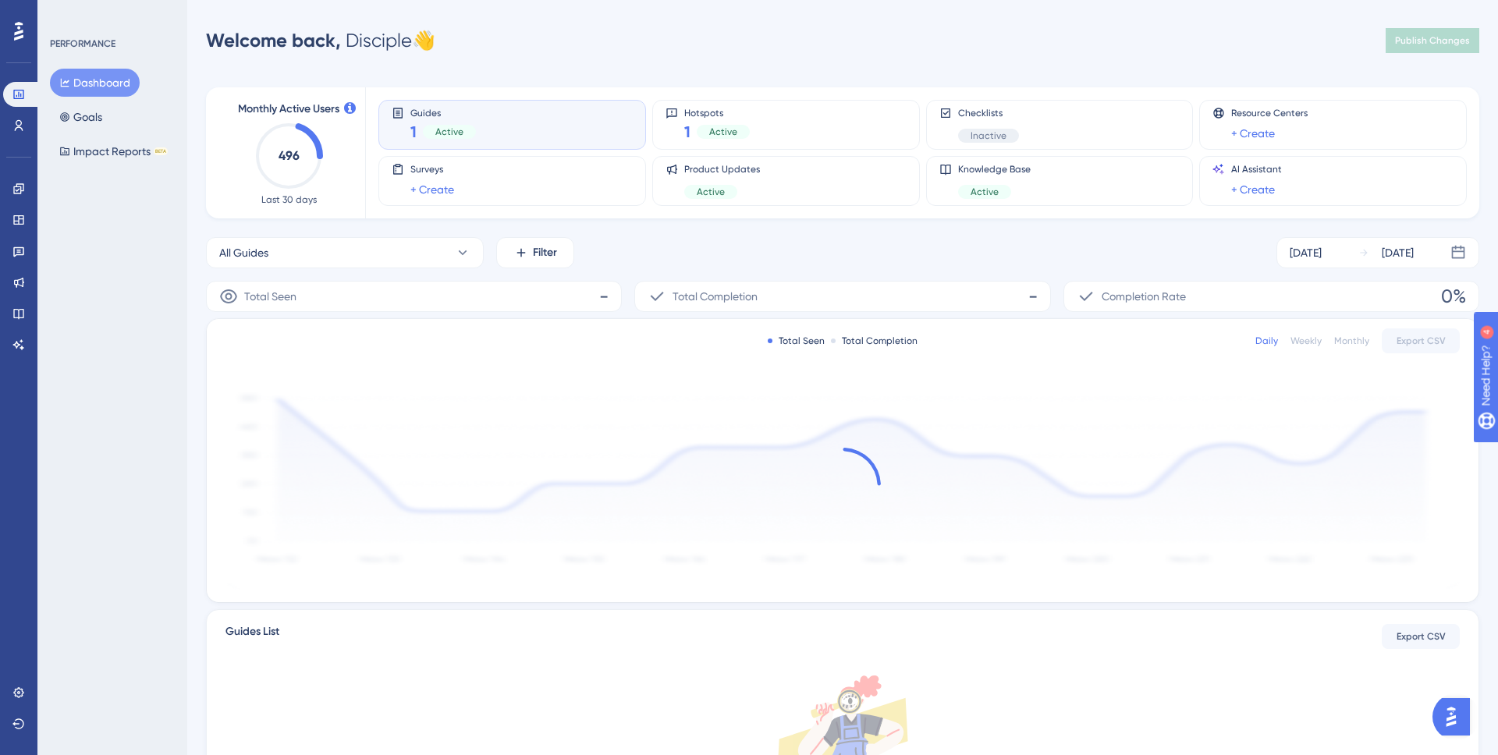
click at [491, 130] on div "Guides 1 Active" at bounding box center [512, 125] width 241 height 36
